Goal: Information Seeking & Learning: Learn about a topic

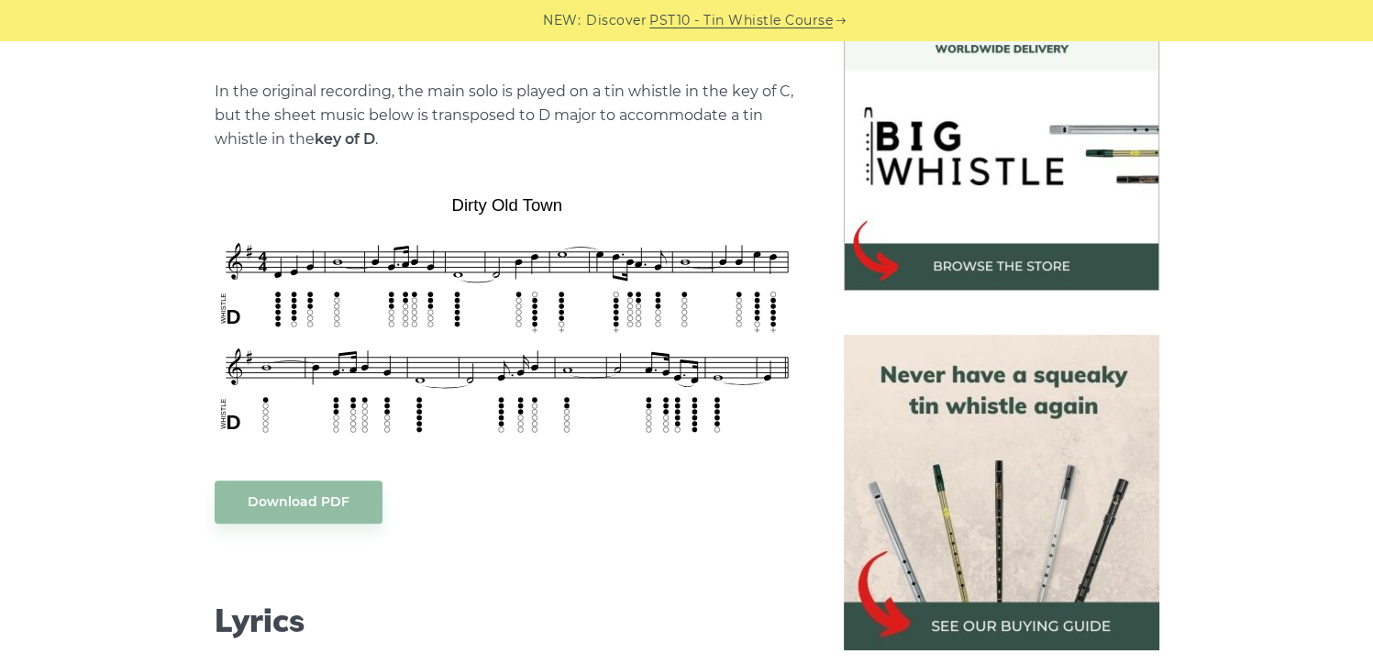
scroll to position [587, 0]
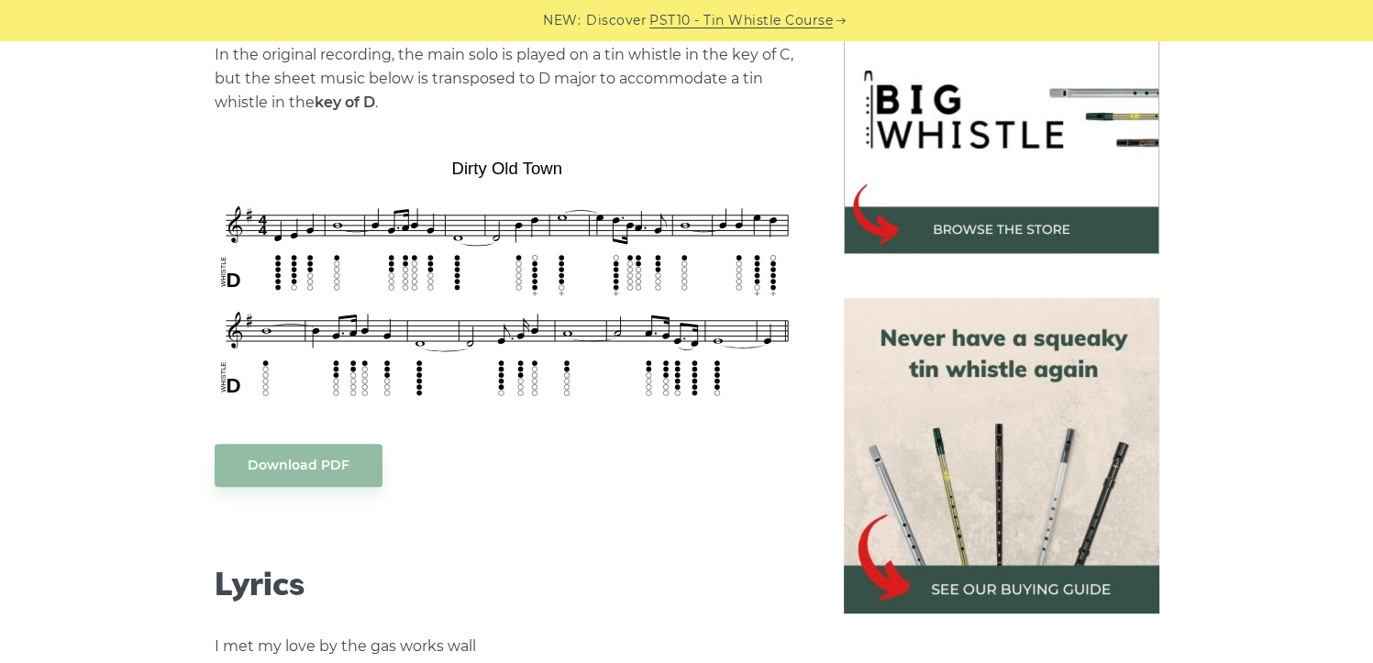
click at [1000, 583] on img at bounding box center [1002, 456] width 316 height 316
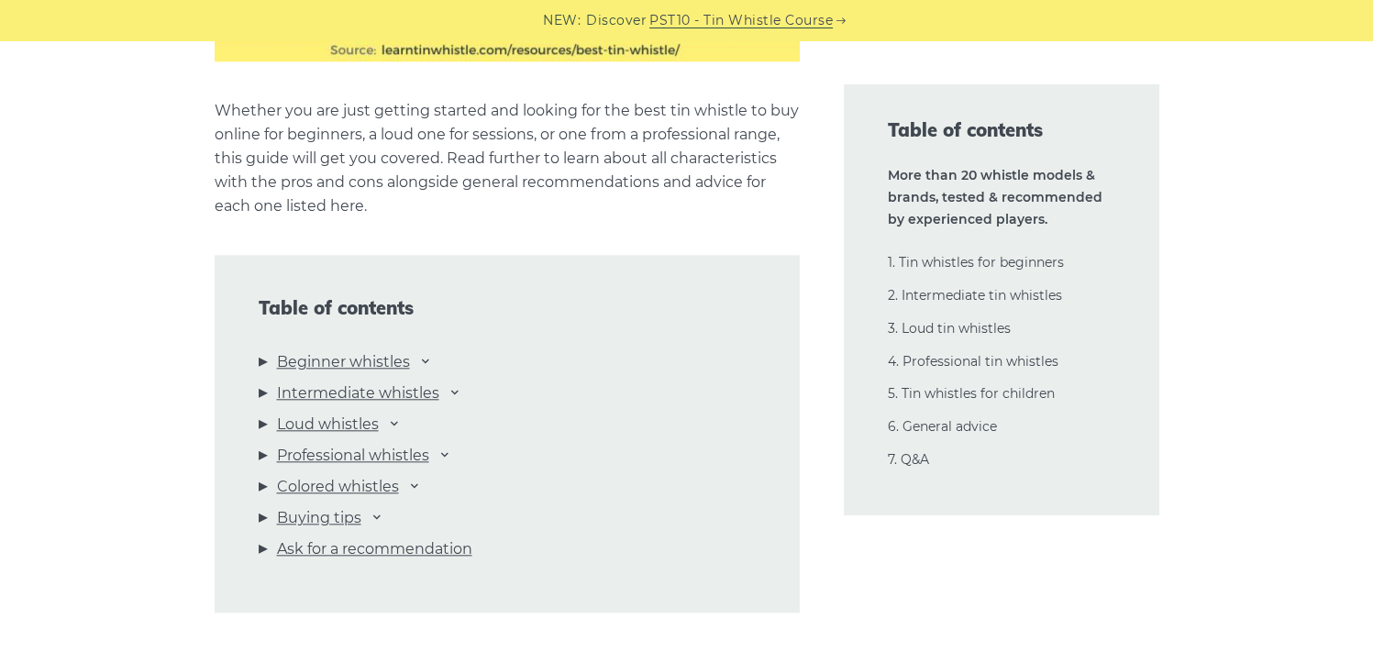
scroll to position [1927, 0]
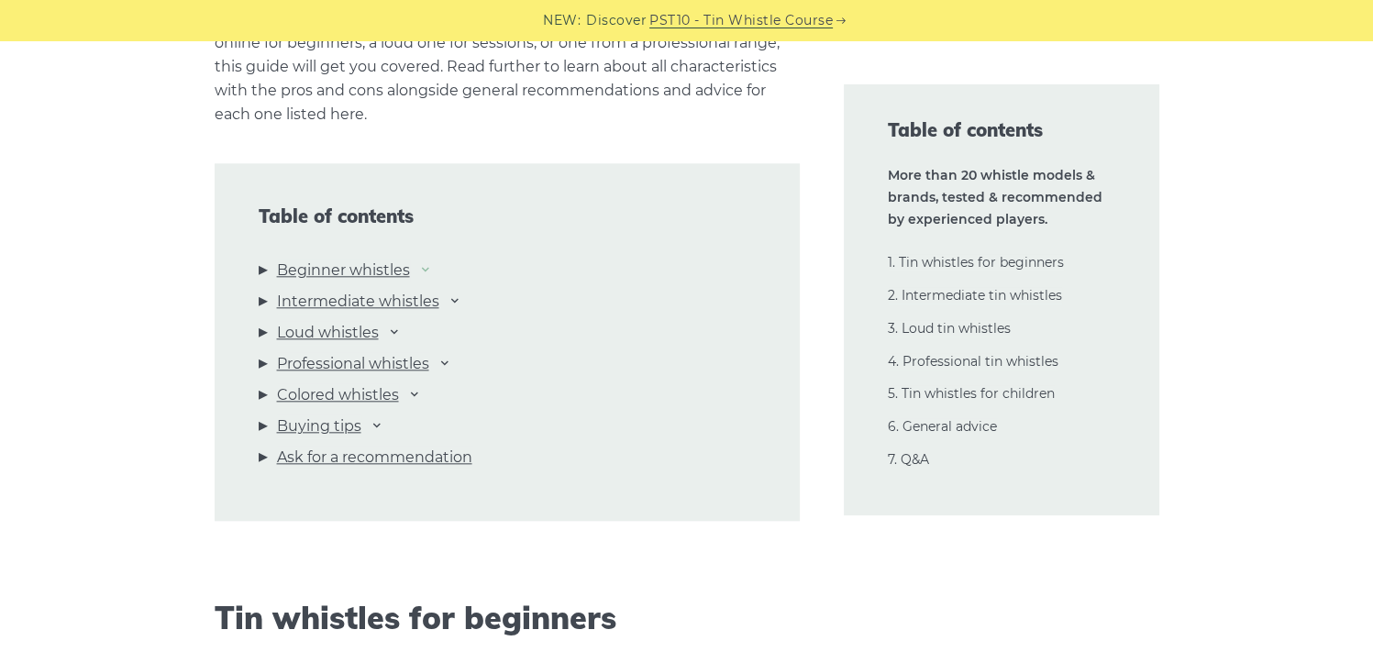
click at [428, 267] on icon at bounding box center [425, 268] width 15 height 15
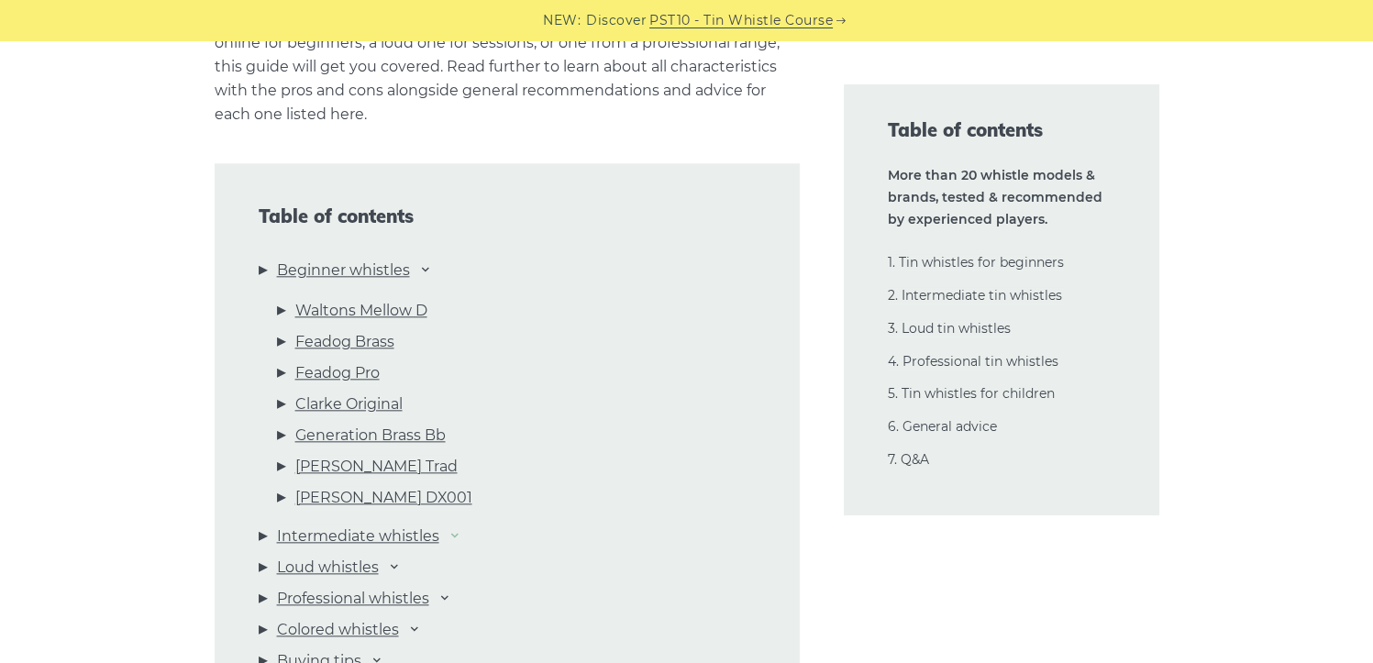
click at [459, 533] on icon at bounding box center [455, 534] width 15 height 15
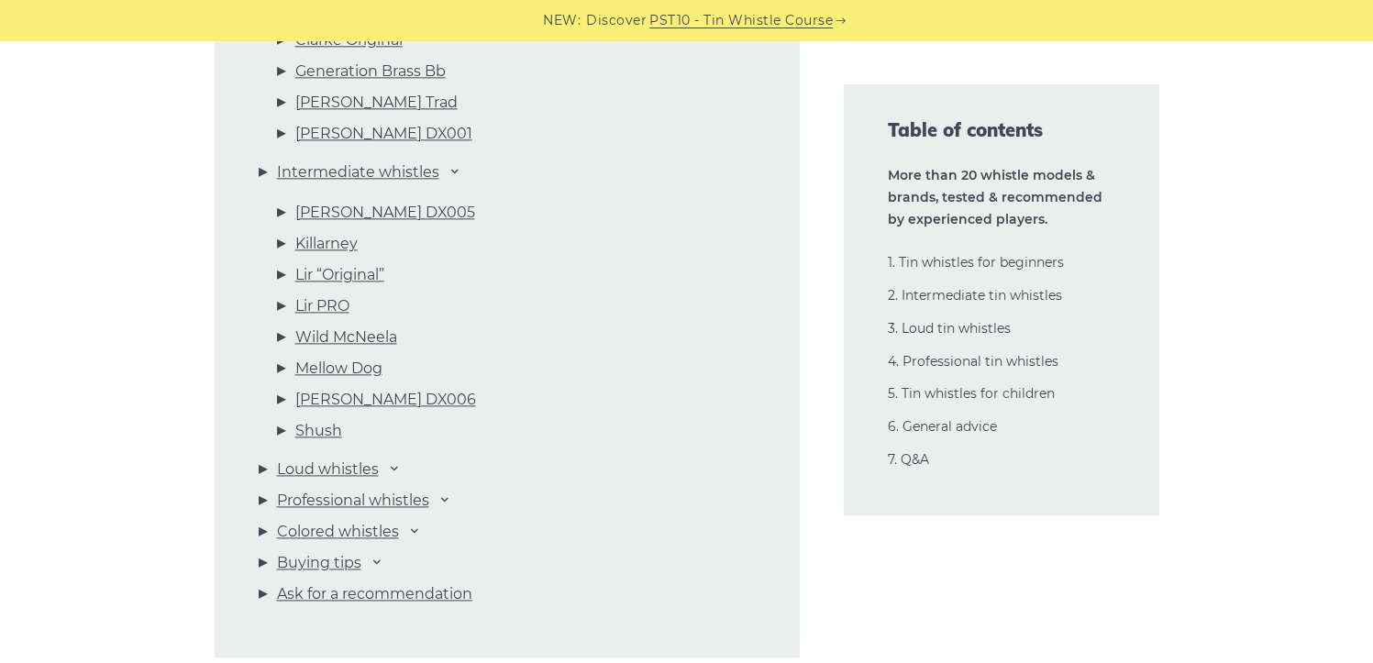
scroll to position [2293, 0]
click at [446, 494] on icon at bounding box center [445, 496] width 15 height 15
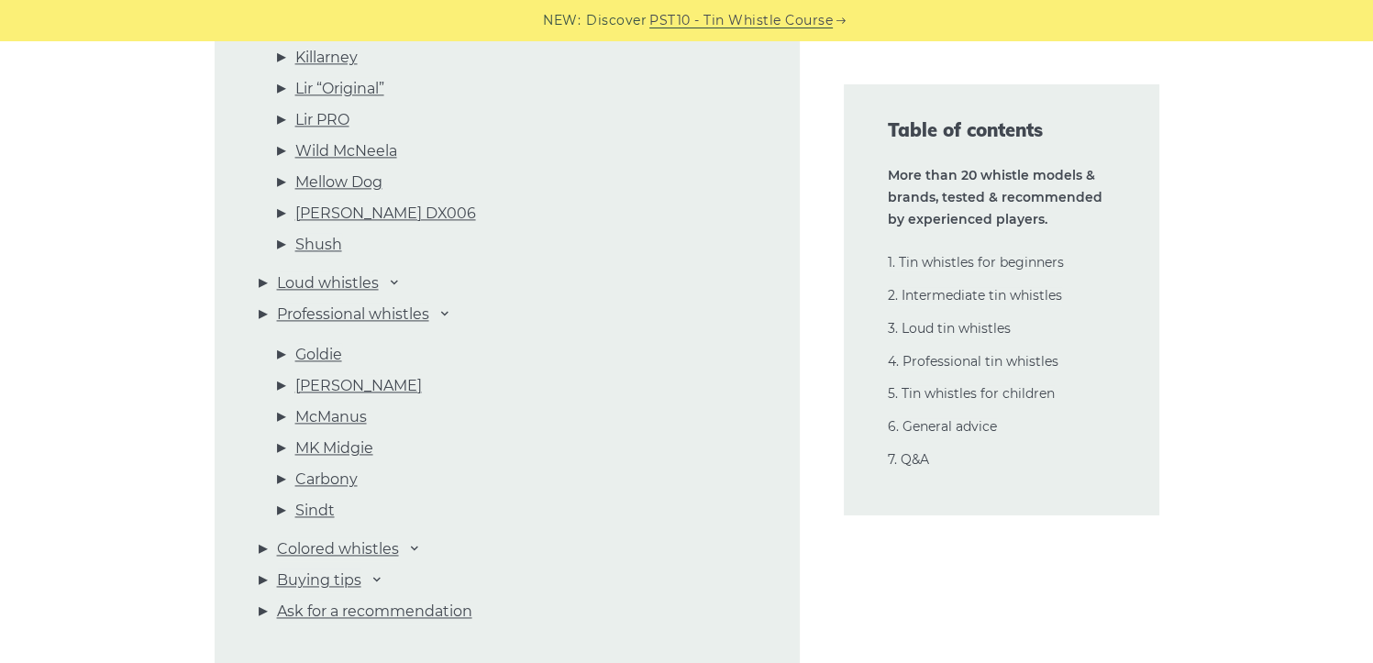
scroll to position [2569, 0]
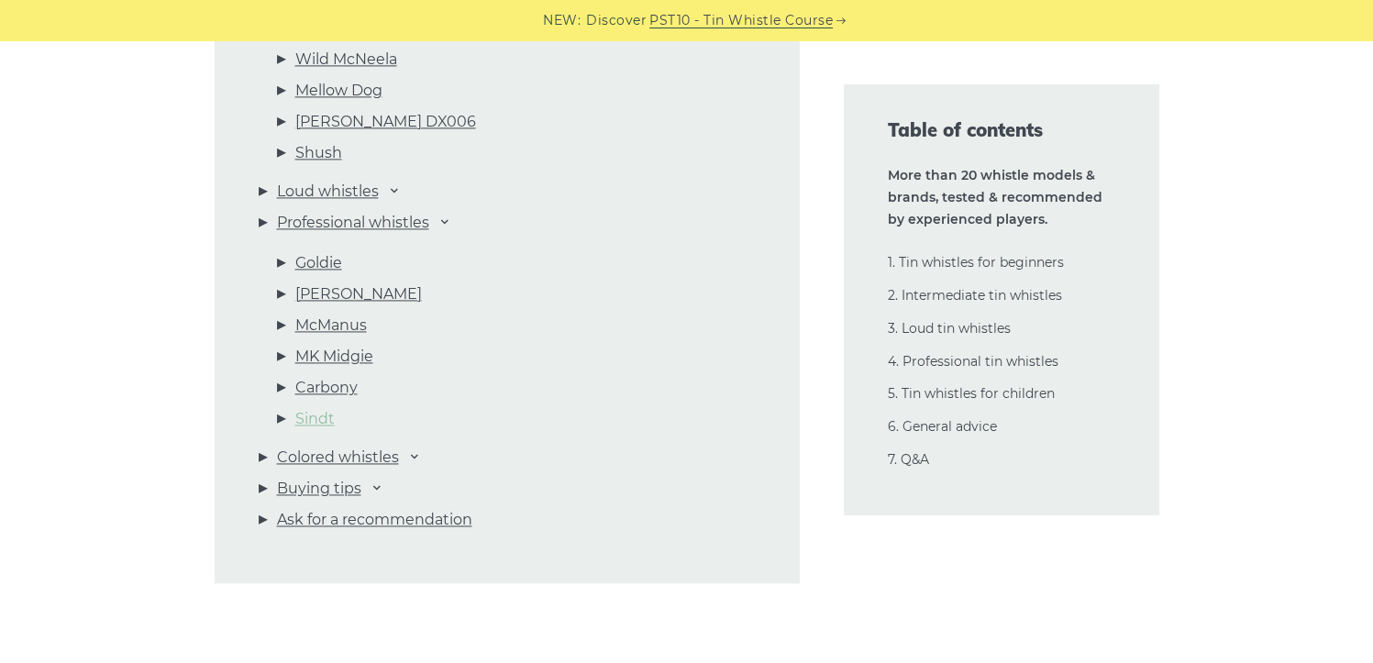
click at [316, 416] on link "Sindt" at bounding box center [314, 419] width 39 height 24
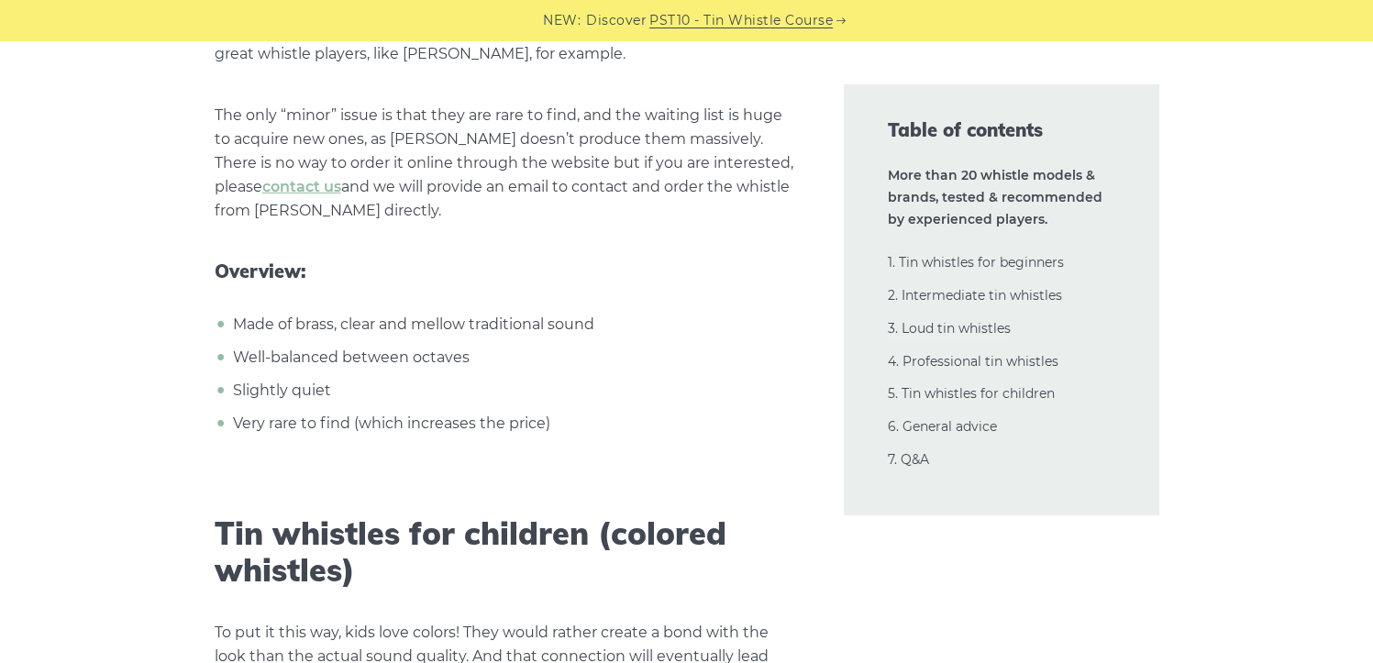
scroll to position [32767, 0]
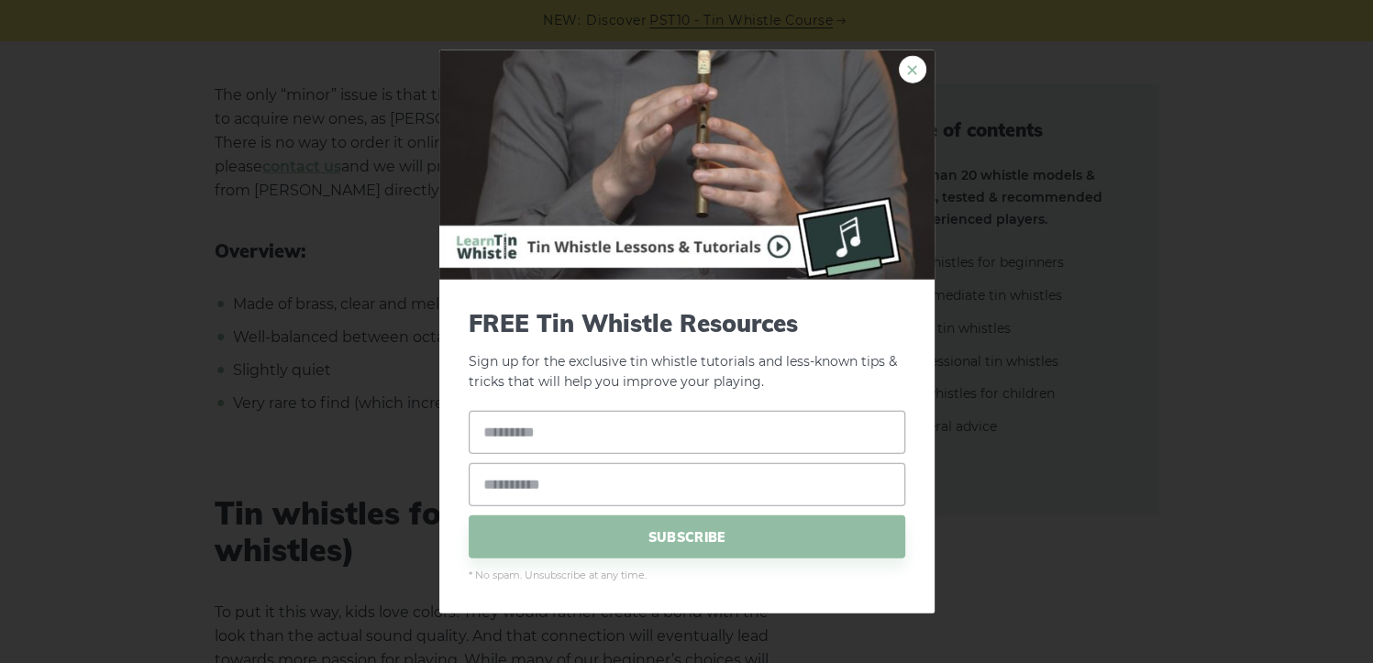
click at [914, 61] on link "×" at bounding box center [913, 69] width 28 height 28
